Goal: Information Seeking & Learning: Obtain resource

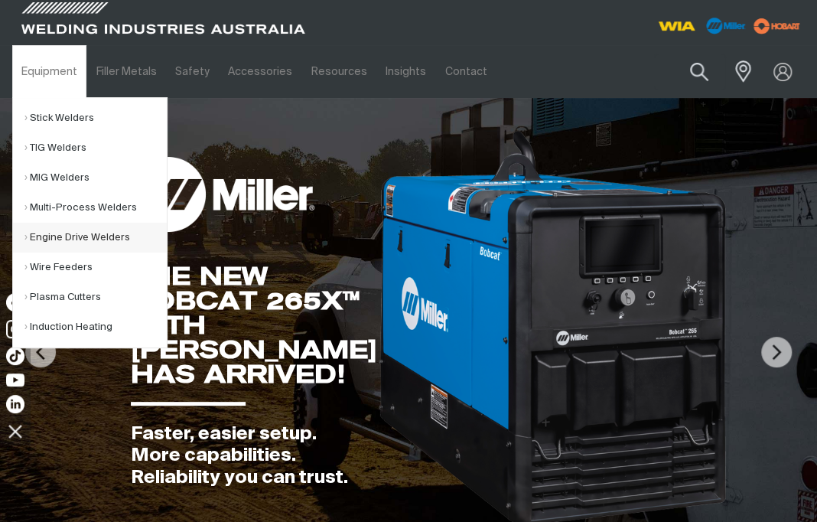
click at [73, 226] on link "Engine Drive Welders" at bounding box center [95, 238] width 142 height 30
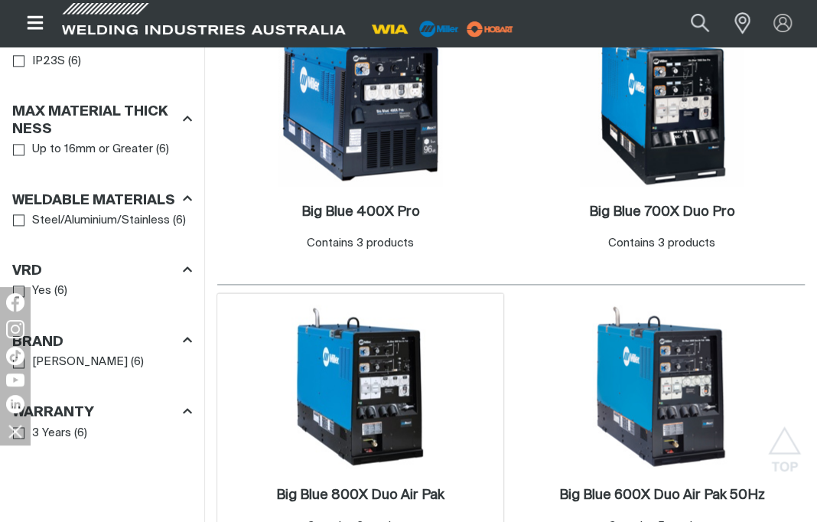
scroll to position [994, 0]
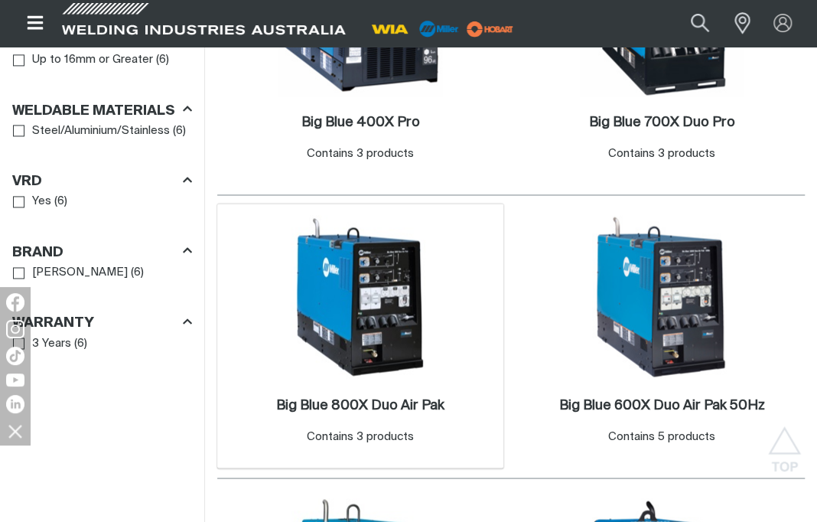
click at [359, 330] on img at bounding box center [360, 297] width 164 height 164
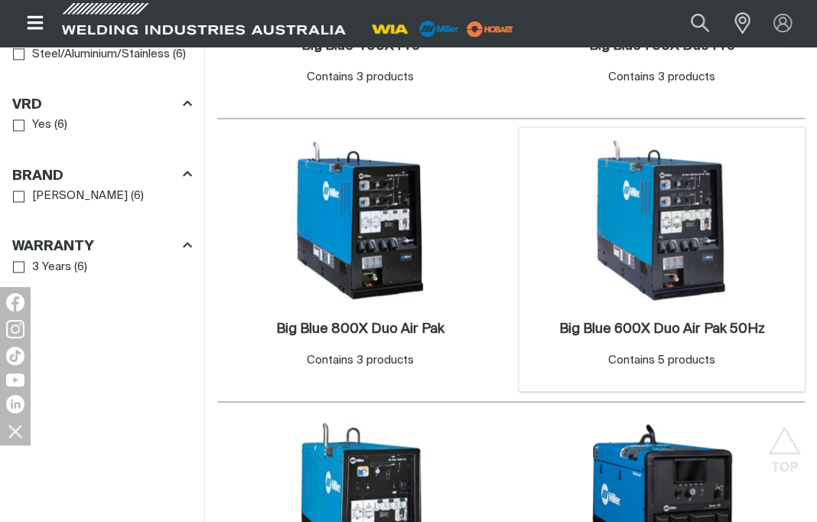
click at [568, 273] on div "4 Big Blue 600X Duo Air Pak 50Hz . Contains 5 products" at bounding box center [662, 259] width 286 height 265
click at [626, 257] on img at bounding box center [662, 220] width 164 height 164
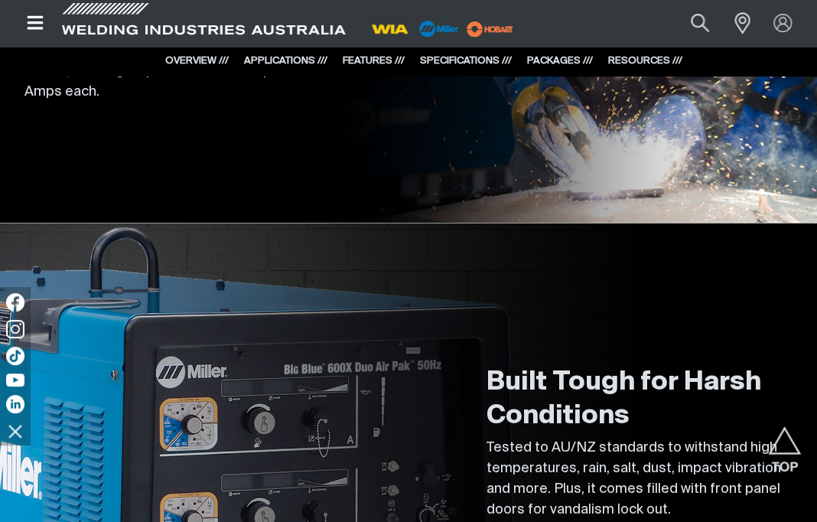
scroll to position [3518, 0]
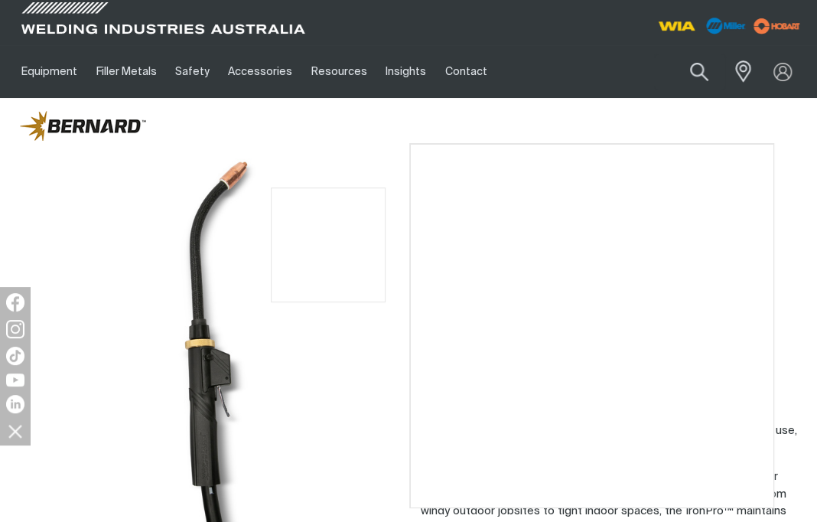
click at [328, 245] on img at bounding box center [204, 336] width 382 height 382
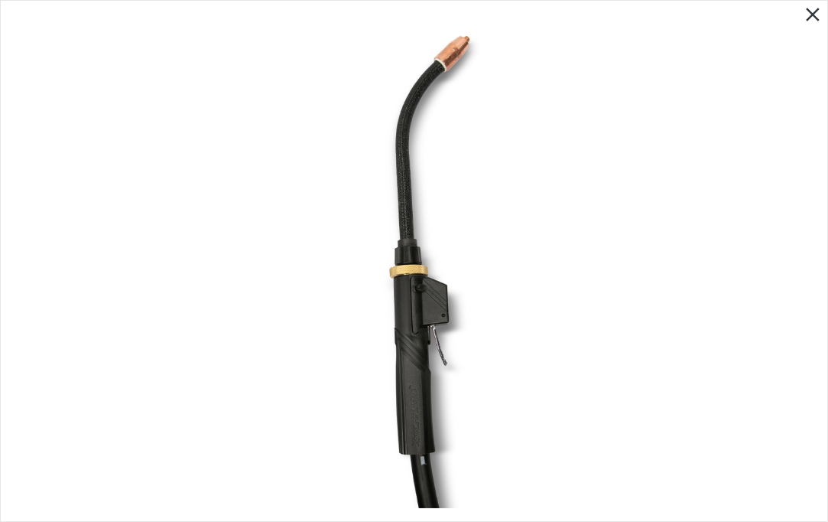
click at [808, 14] on icon "Close pop-up overlay" at bounding box center [813, 14] width 23 height 23
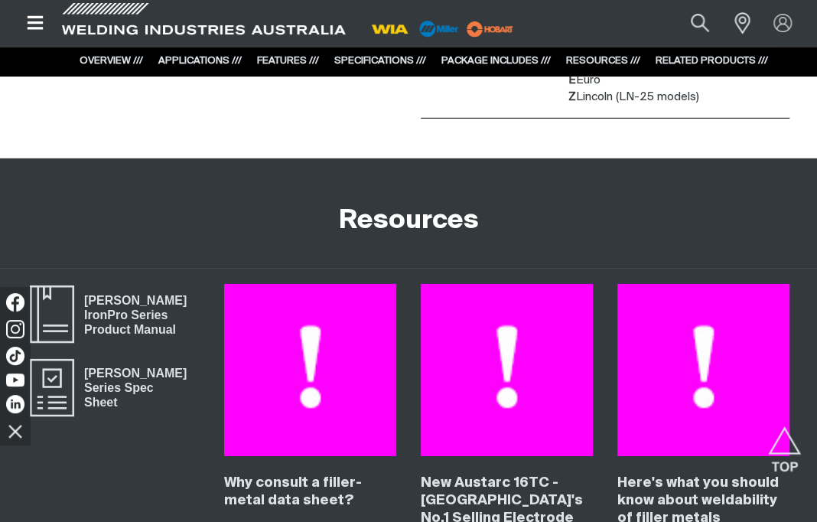
scroll to position [4795, 0]
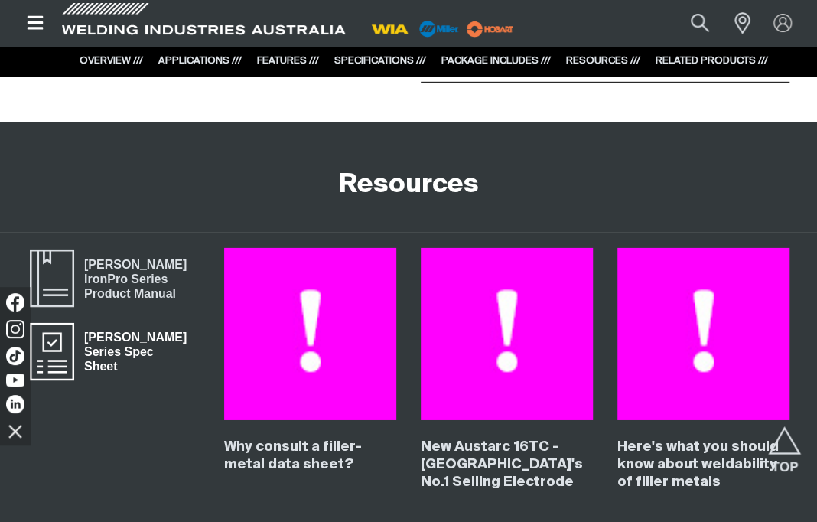
click at [115, 331] on span "[PERSON_NAME] Series Spec Sheet" at bounding box center [136, 351] width 125 height 49
